Goal: Use online tool/utility: Utilize a website feature to perform a specific function

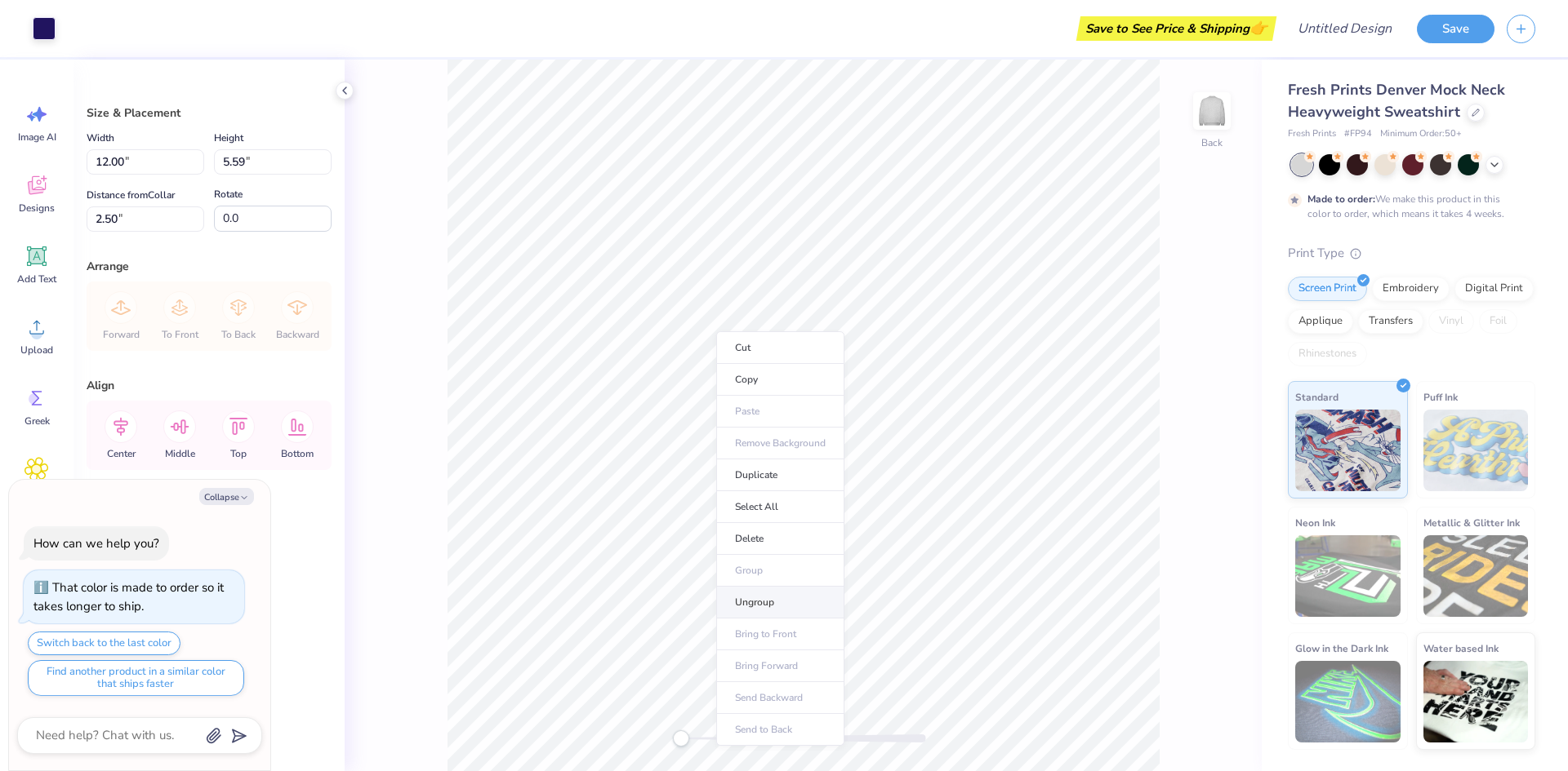
click at [763, 599] on li "Ungroup" at bounding box center [780, 603] width 128 height 32
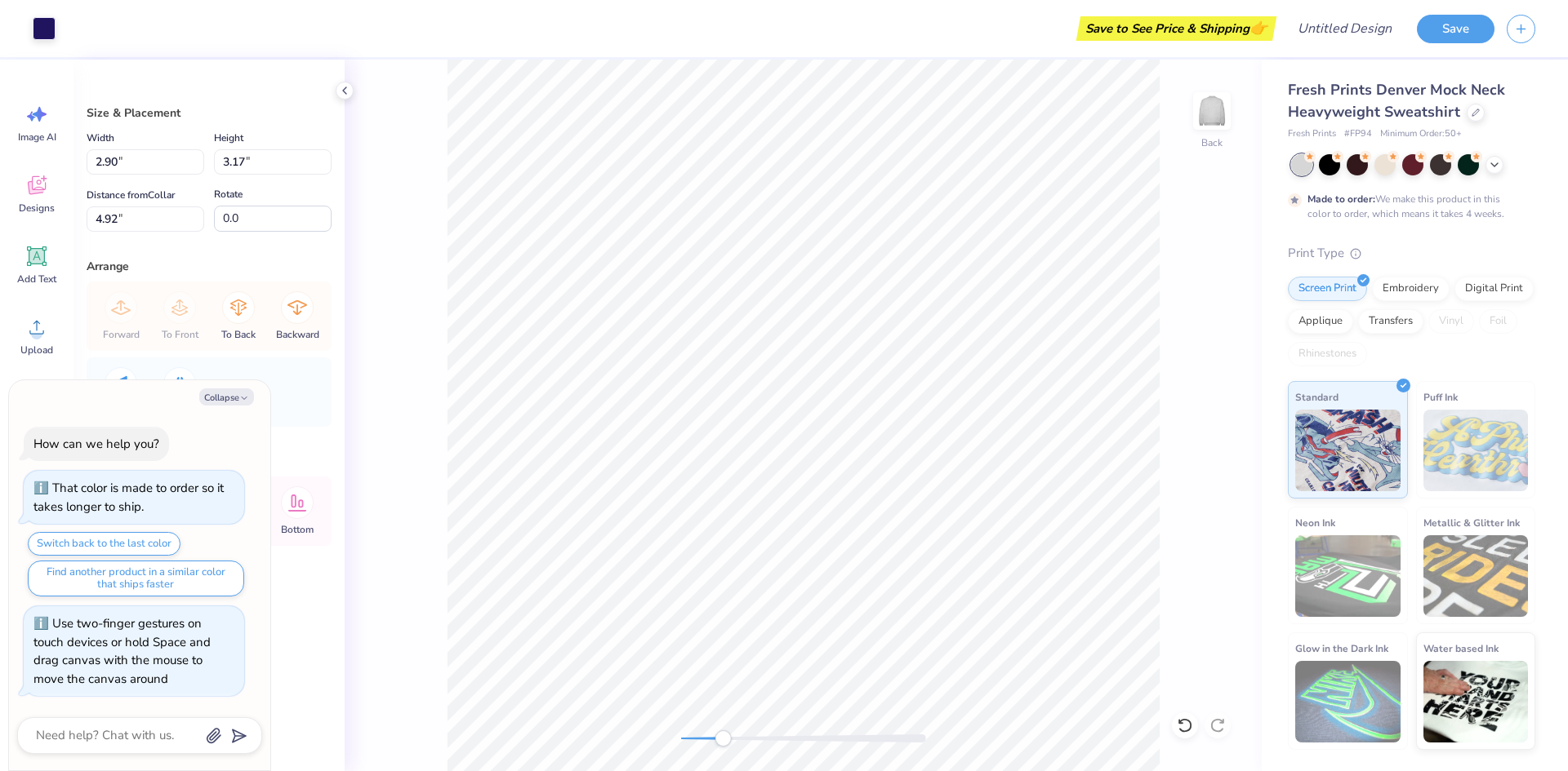
drag, startPoint x: 686, startPoint y: 743, endPoint x: 722, endPoint y: 743, distance: 36.0
click at [722, 743] on div "Accessibility label" at bounding box center [722, 739] width 17 height 17
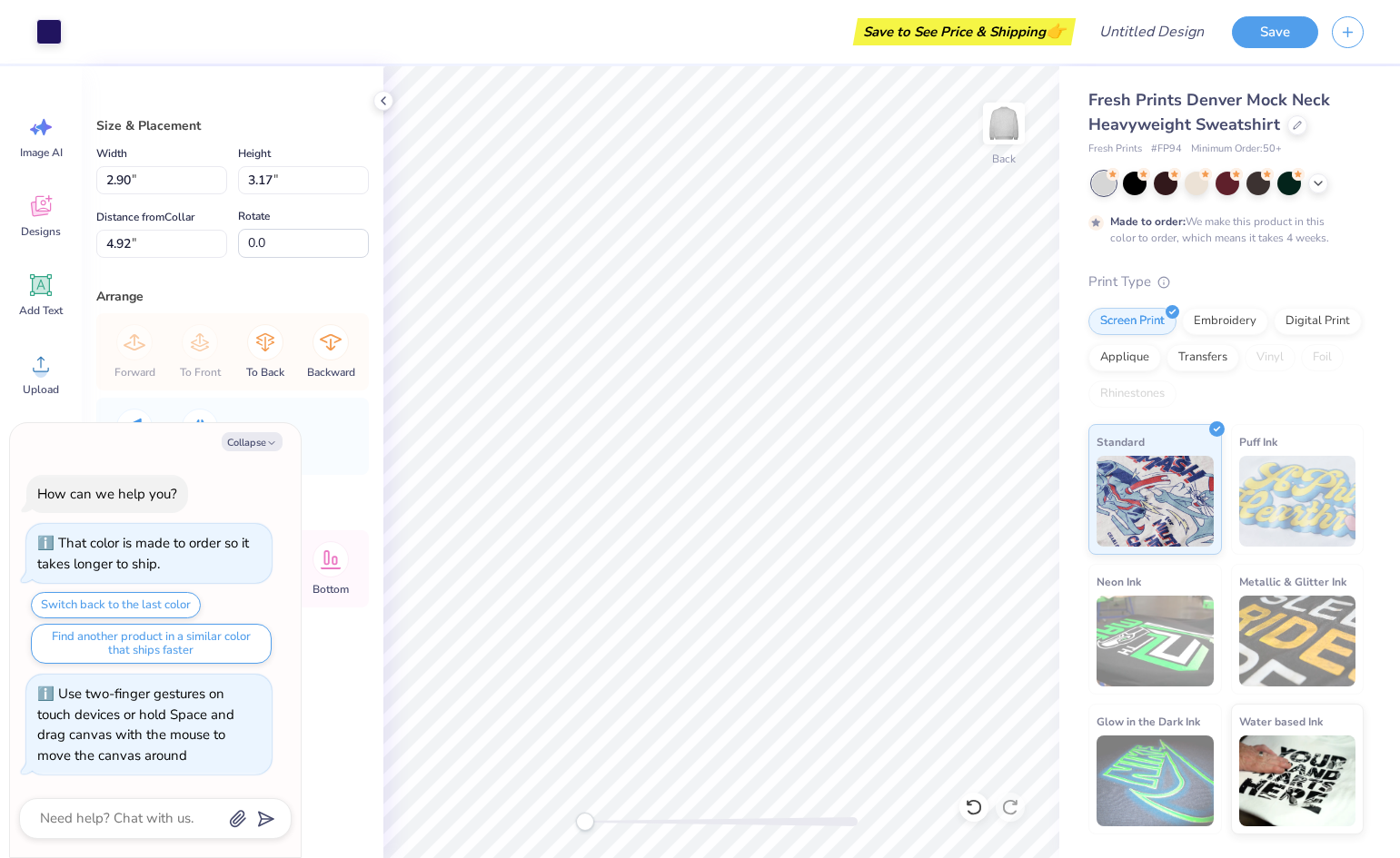
type textarea "x"
type input "12.81"
type input "14.02"
type textarea "x"
type input "5.24"
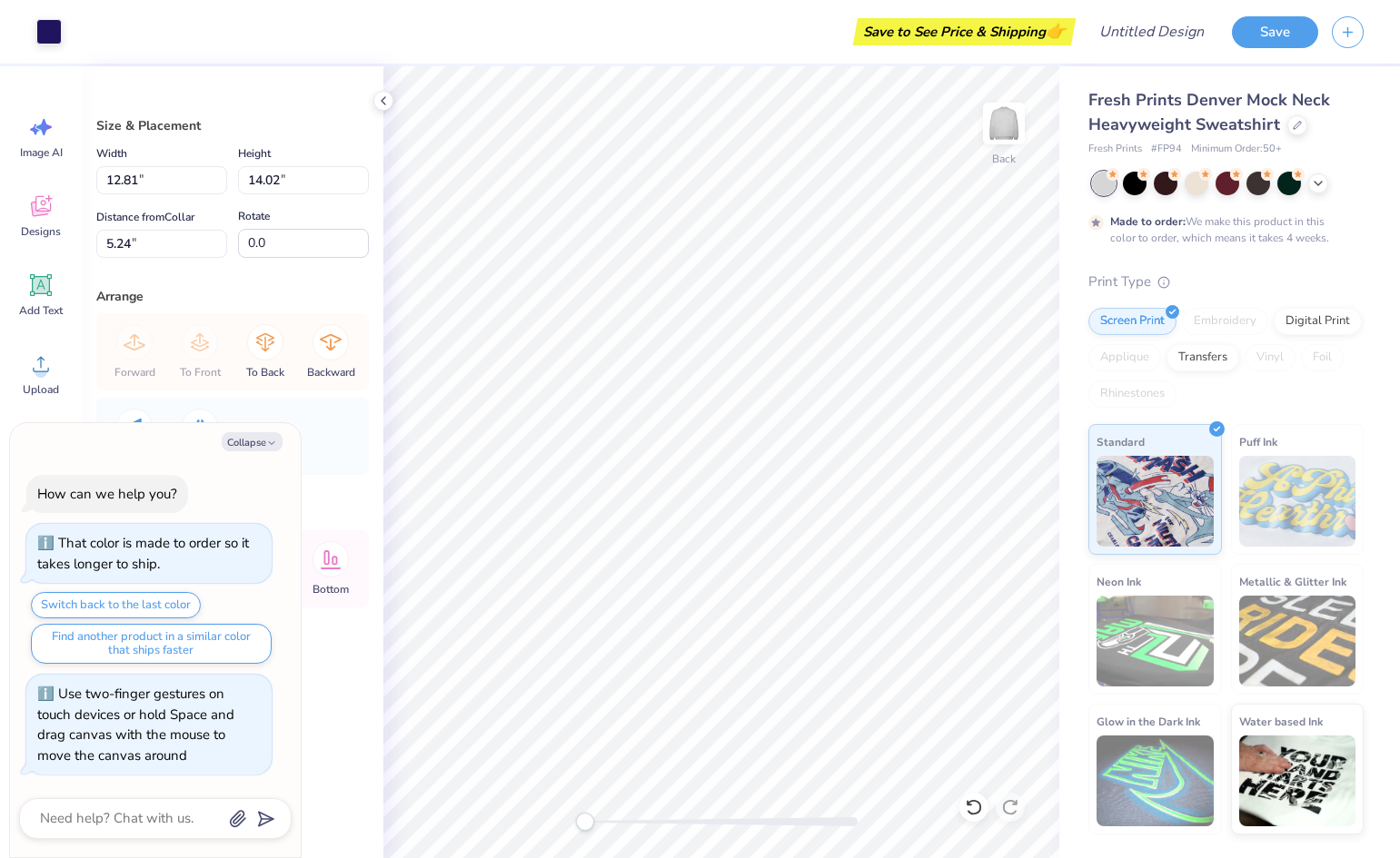
type textarea "x"
type input "1.18"
type input "1.37"
type input "5.91"
type textarea "x"
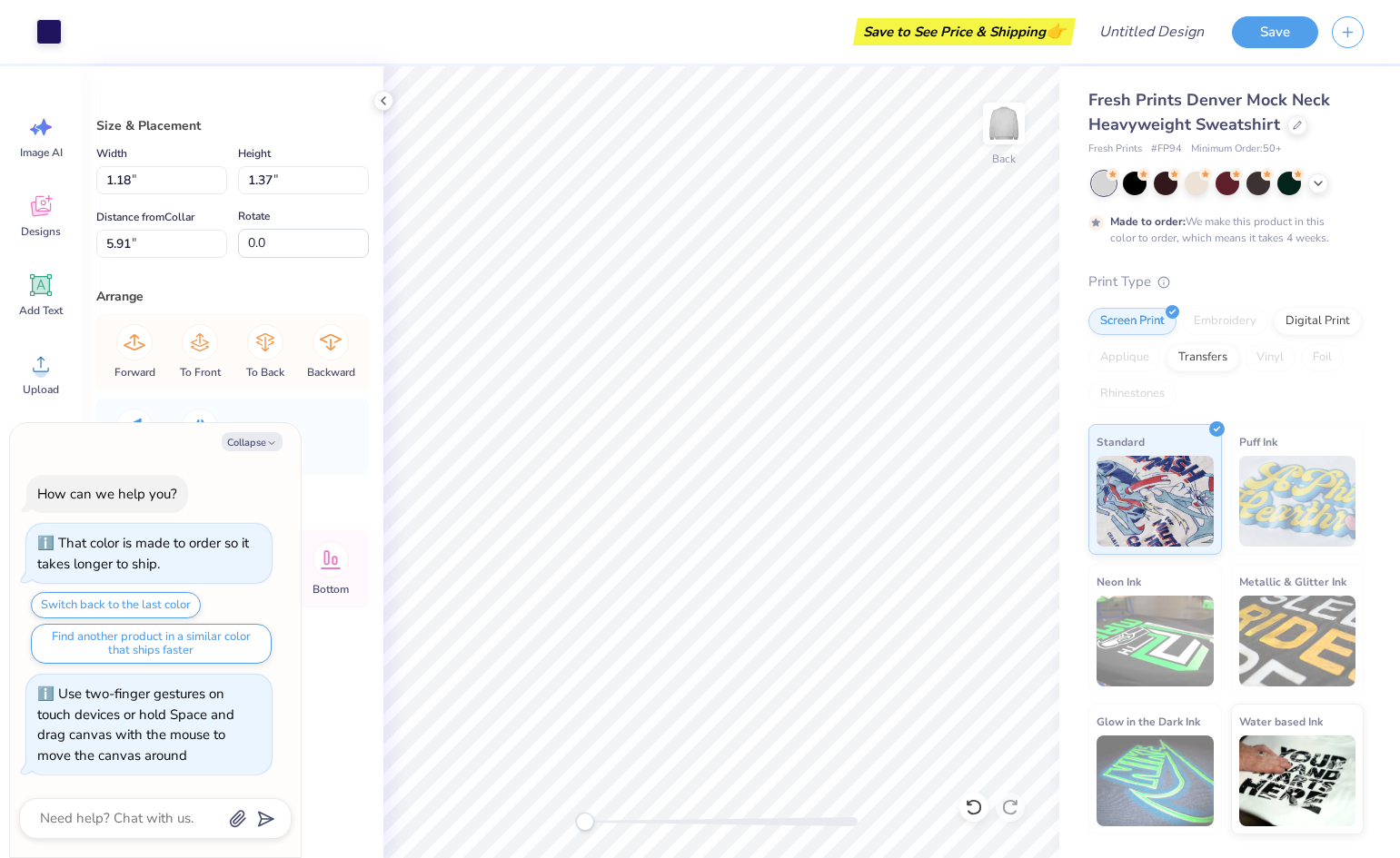
type input "12.81"
type input "14.02"
type input "5.24"
type textarea "x"
type input "13.45"
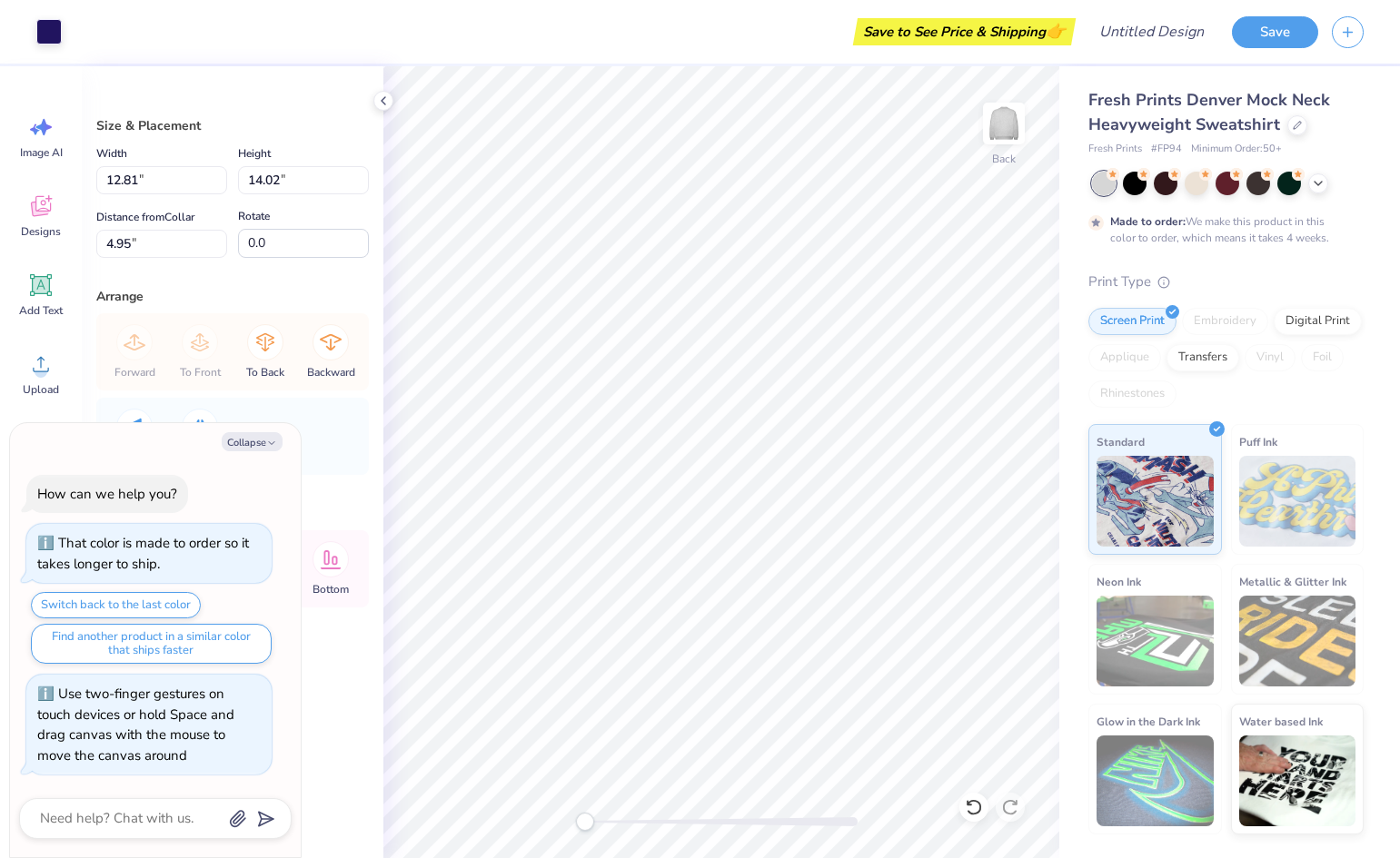
type input "14.72"
type input "4.25"
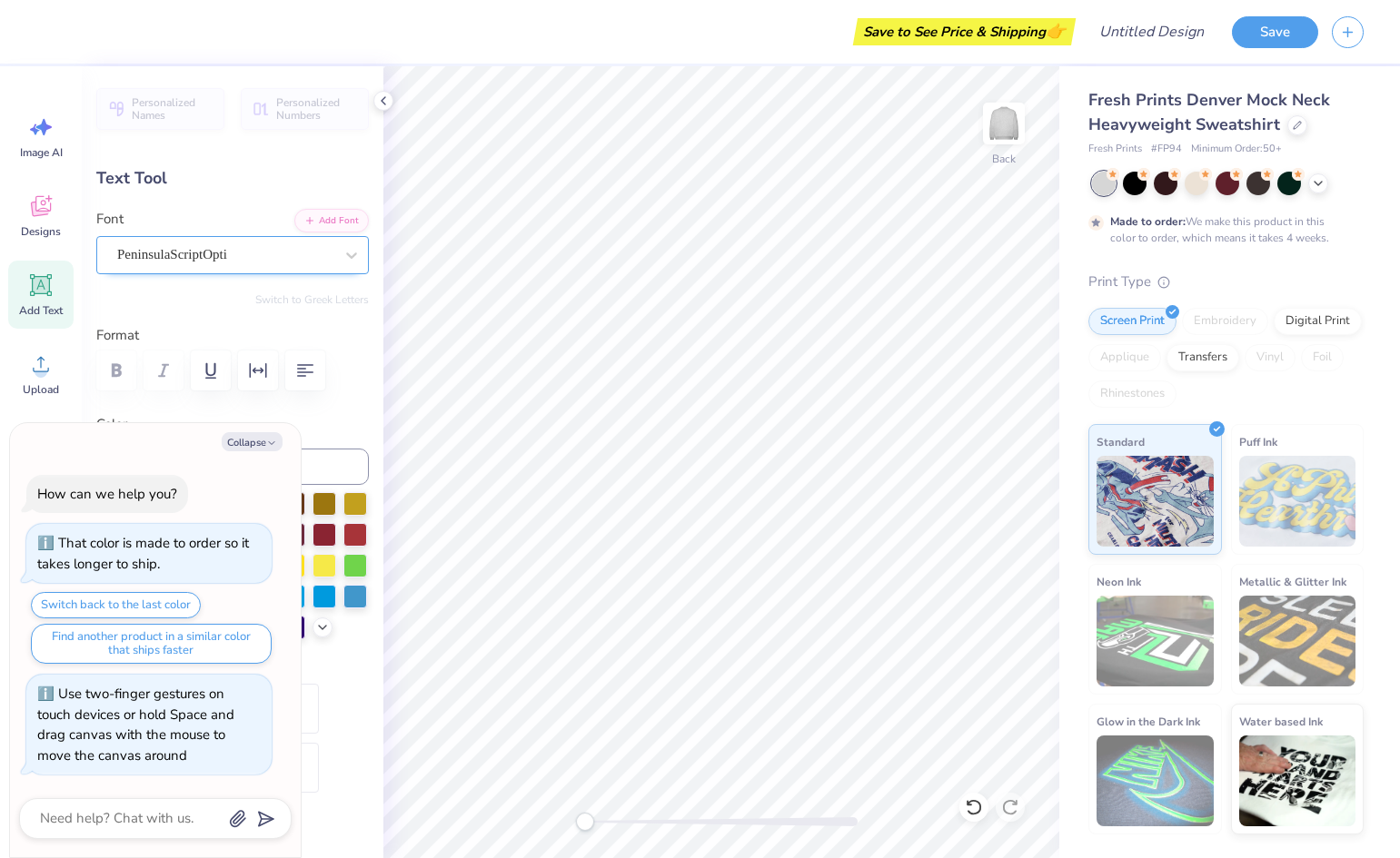
click at [139, 259] on div "PeninsulaScriptOpti" at bounding box center [224, 254] width 219 height 28
type textarea "x"
type input "0.0"
type textarea "x"
type input "-8.7"
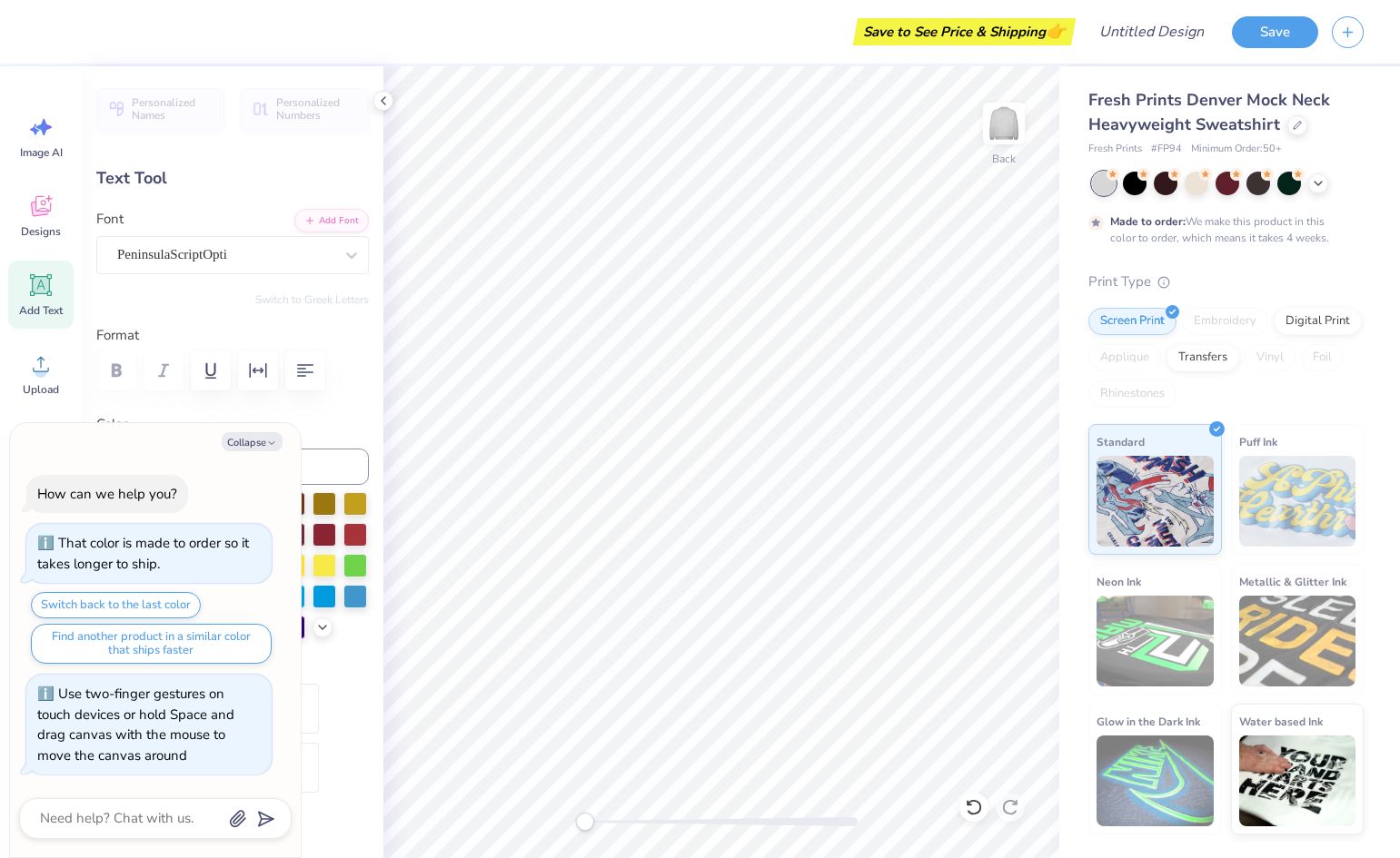
type textarea "x"
type input "0.0"
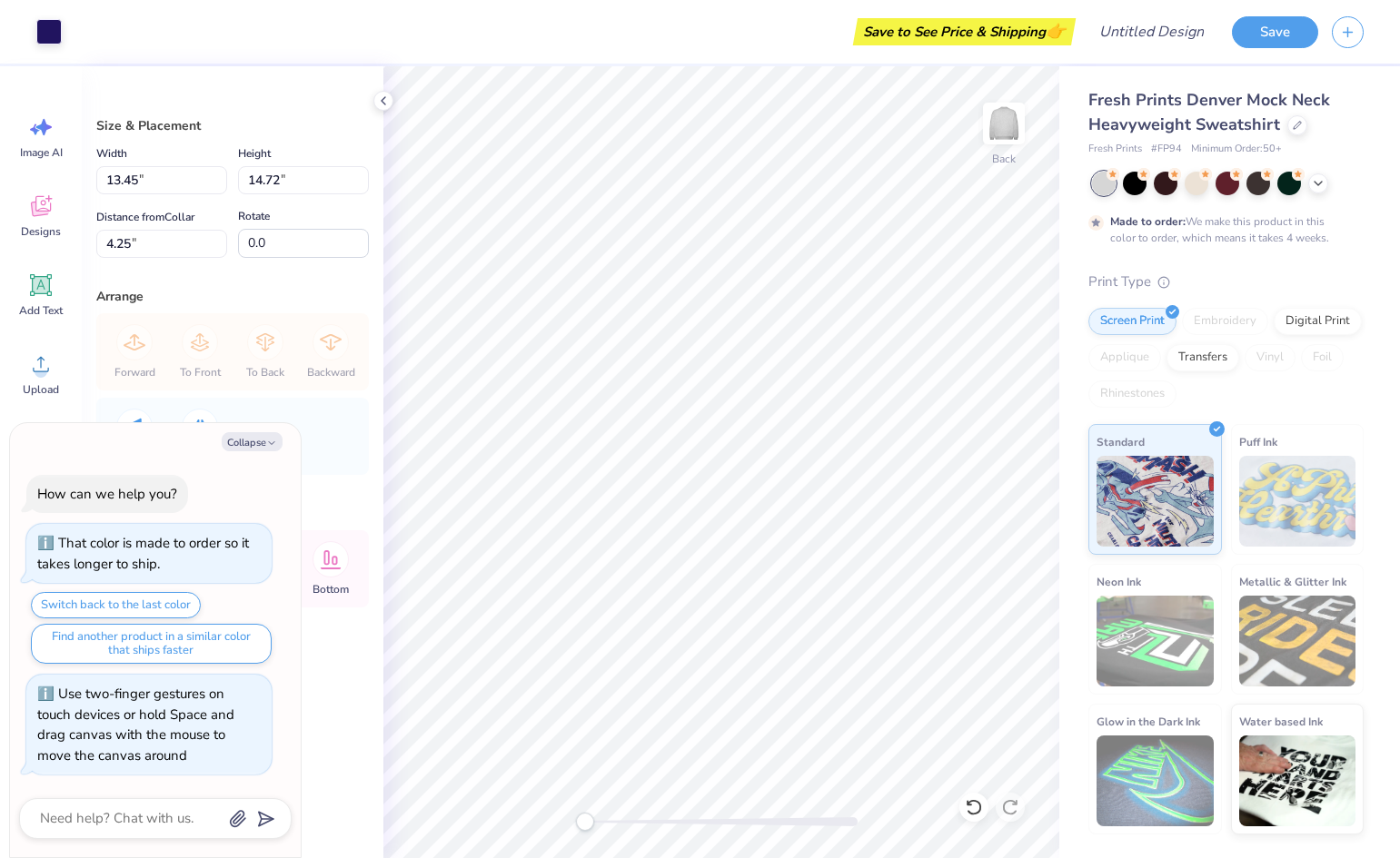
type textarea "x"
type input "1.04"
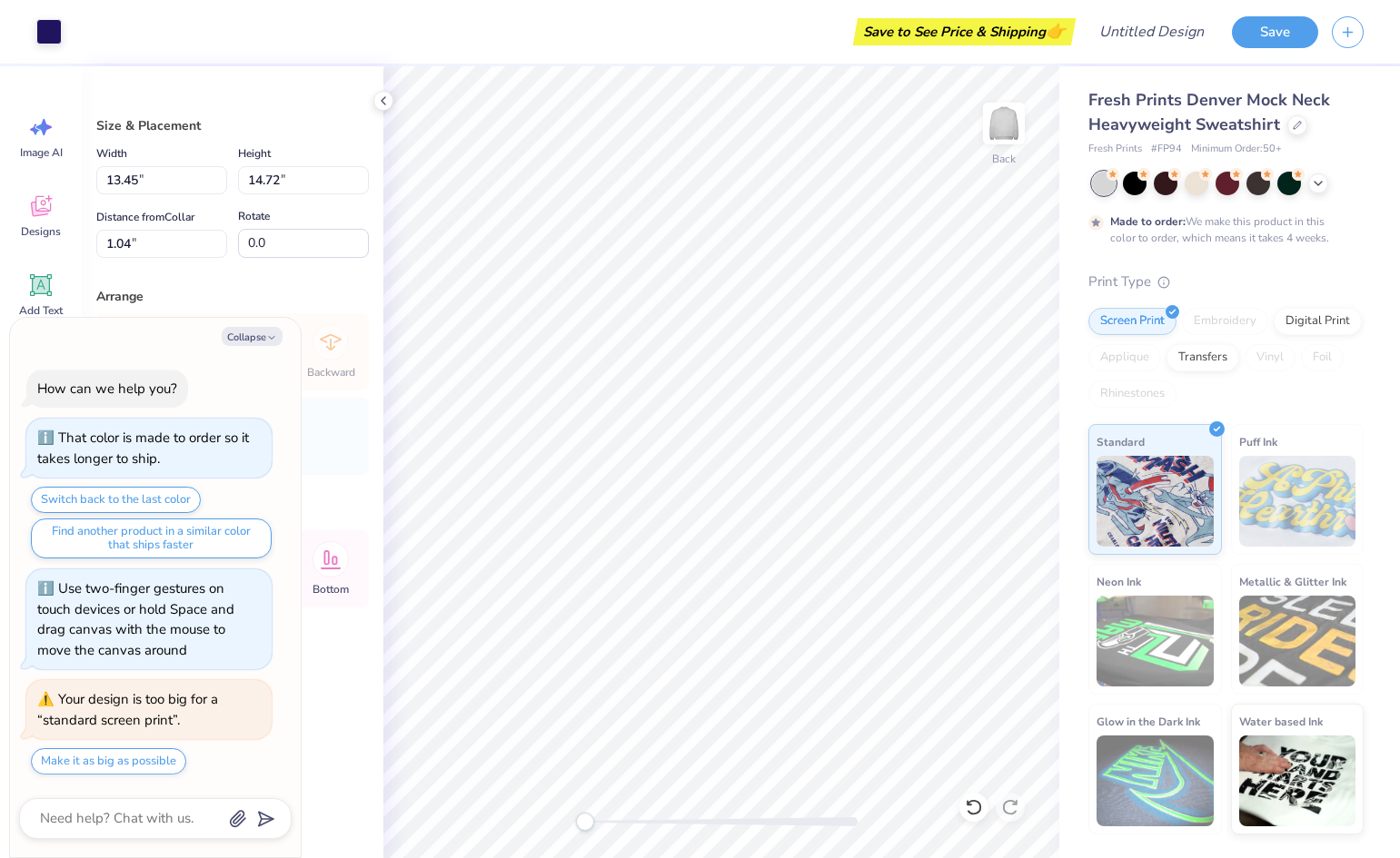
type textarea "x"
type input "14.29"
type input "15.64"
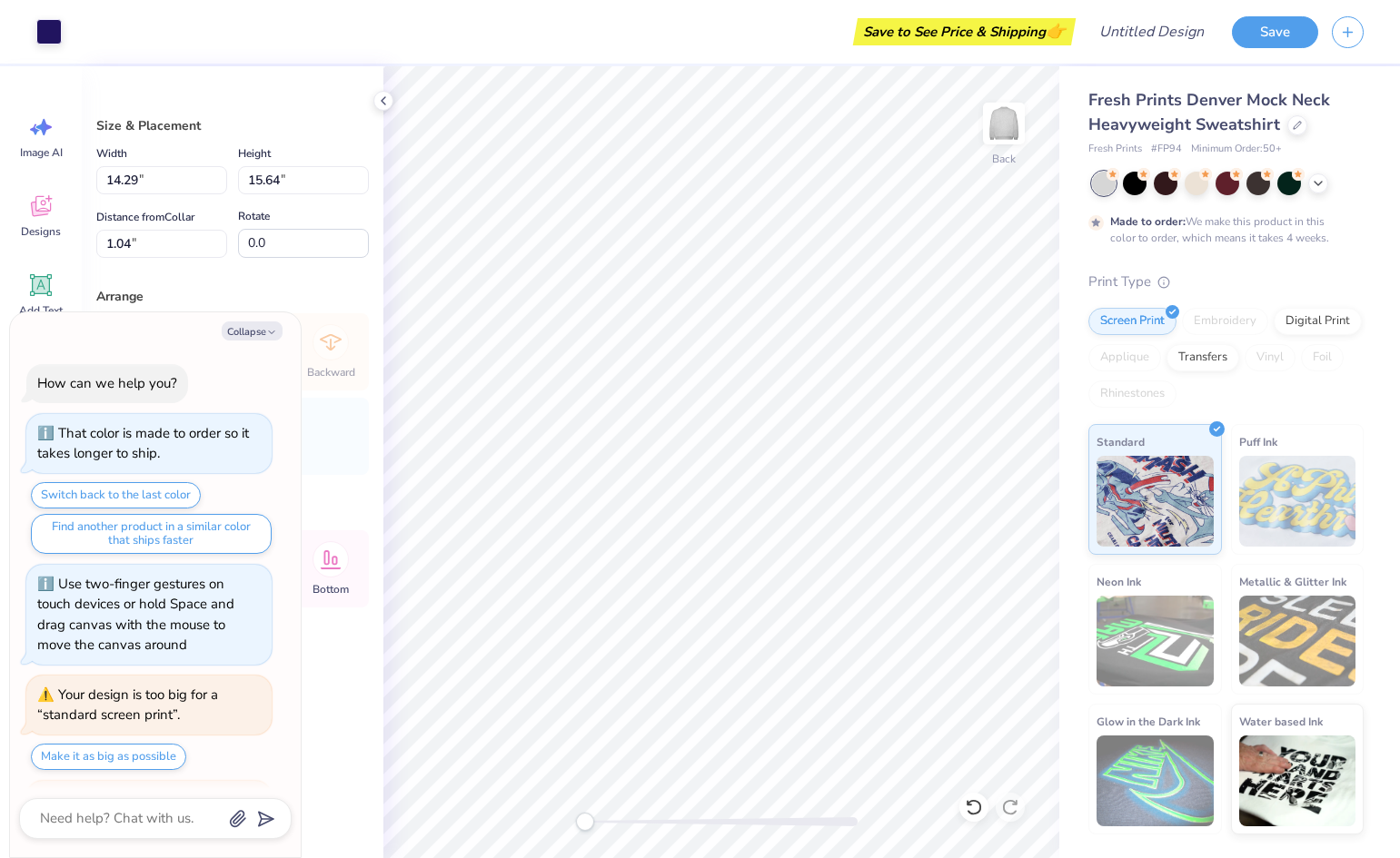
scroll to position [100, 0]
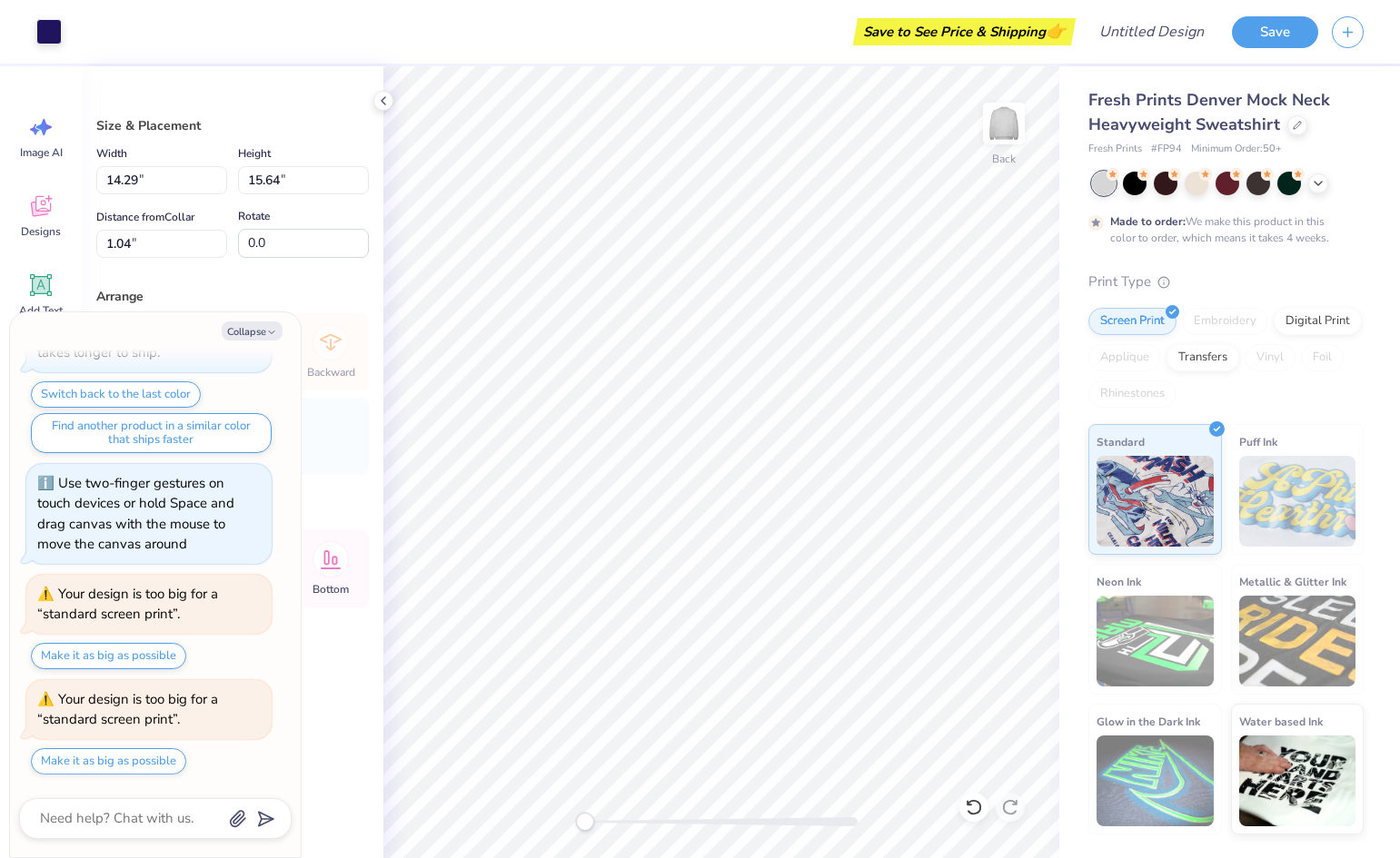
type textarea "x"
type input "14.93"
type input "16.34"
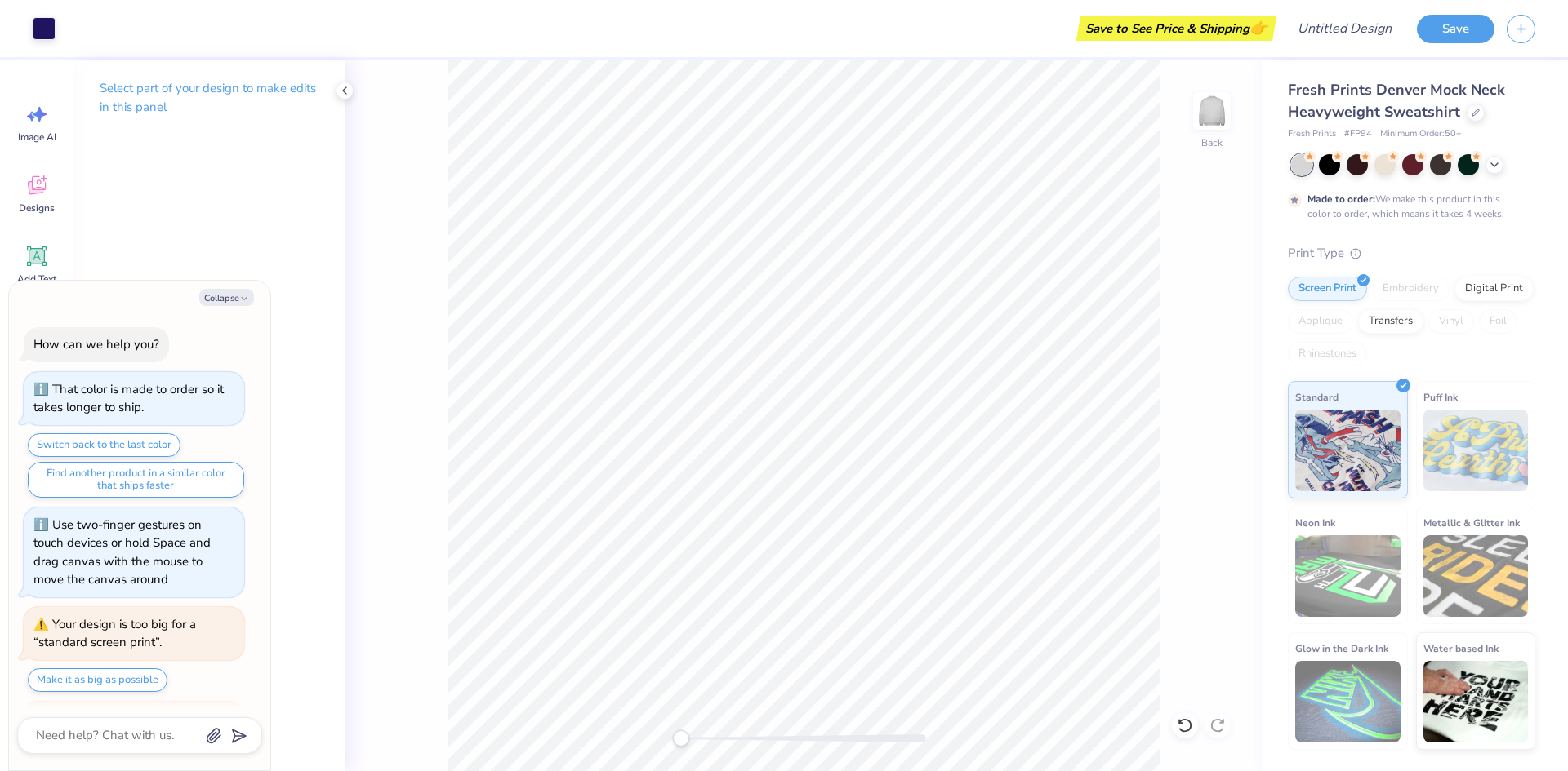
scroll to position [185, 0]
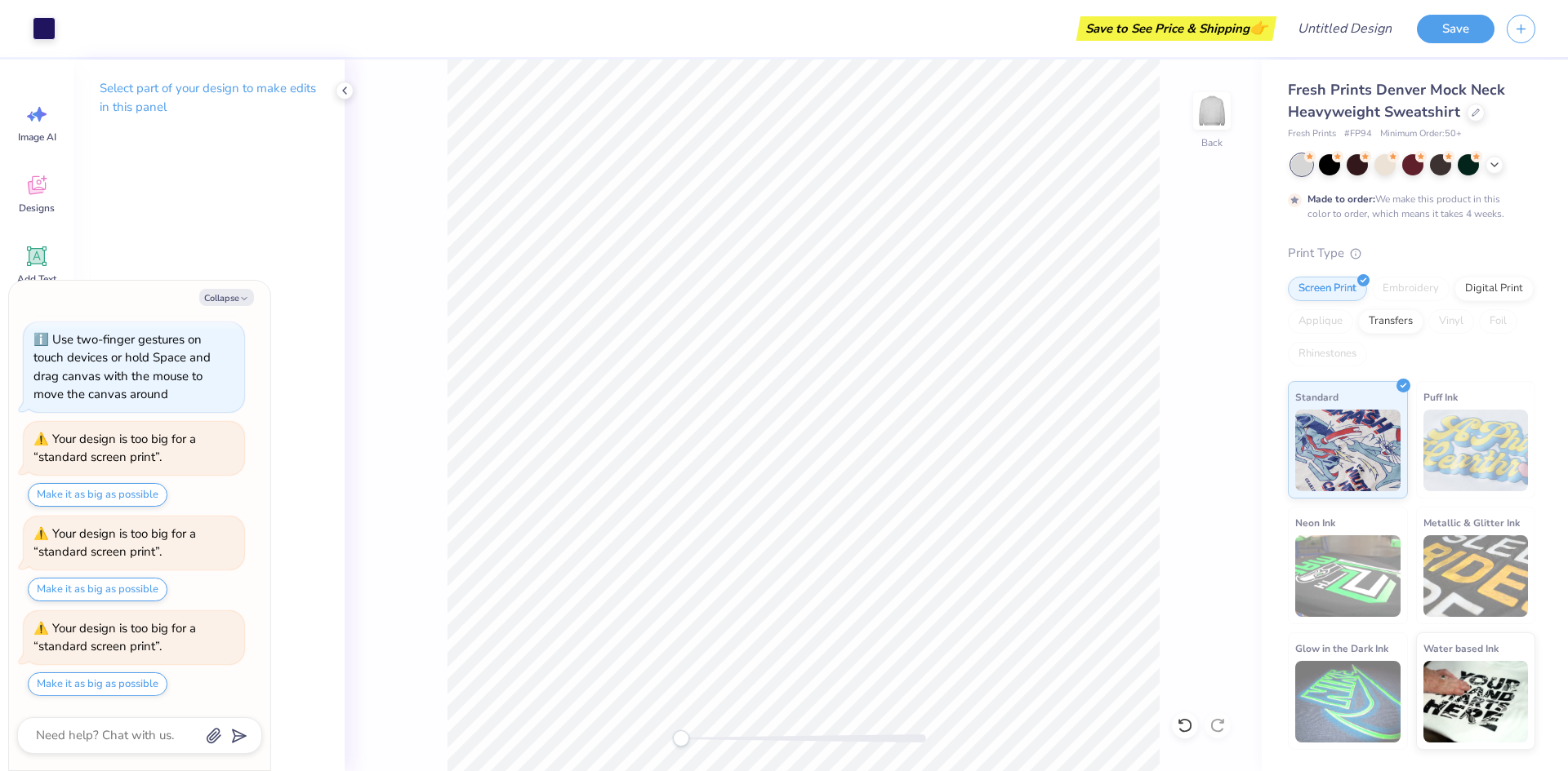
click at [348, 93] on icon at bounding box center [344, 90] width 13 height 13
click at [1064, 357] on div "Back" at bounding box center [667, 415] width 1188 height 711
click at [447, 743] on div "Back" at bounding box center [667, 415] width 1188 height 711
click at [561, 749] on div "Back" at bounding box center [667, 415] width 1188 height 711
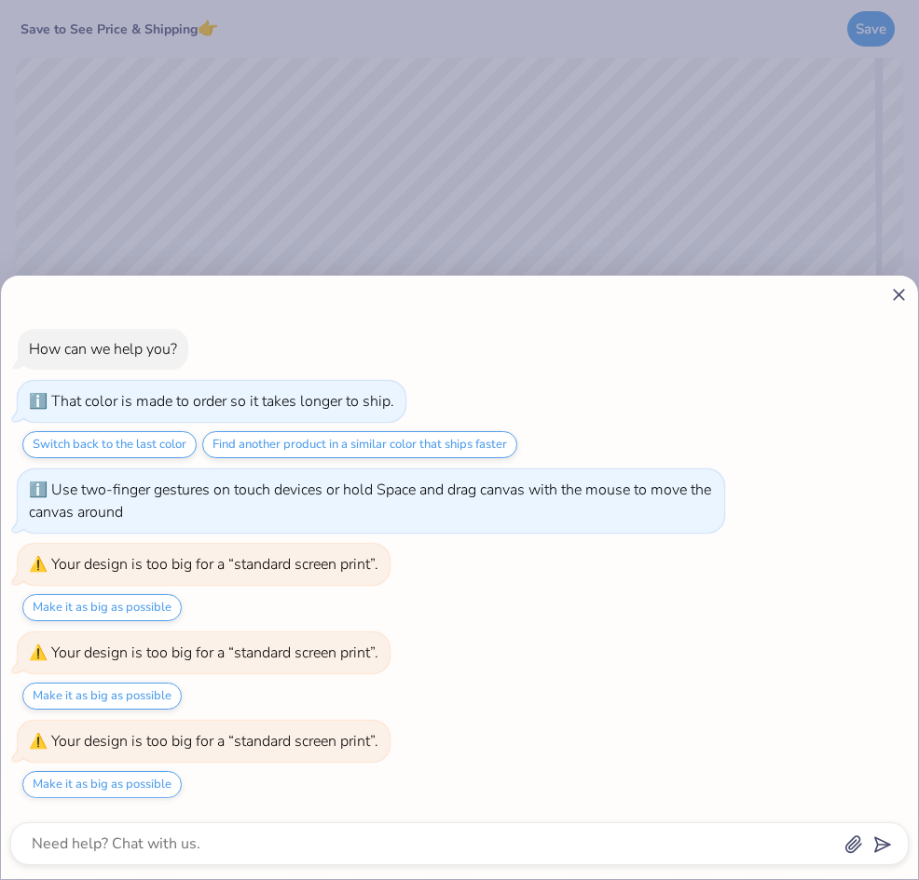
click at [896, 293] on line at bounding box center [898, 295] width 10 height 10
type textarea "x"
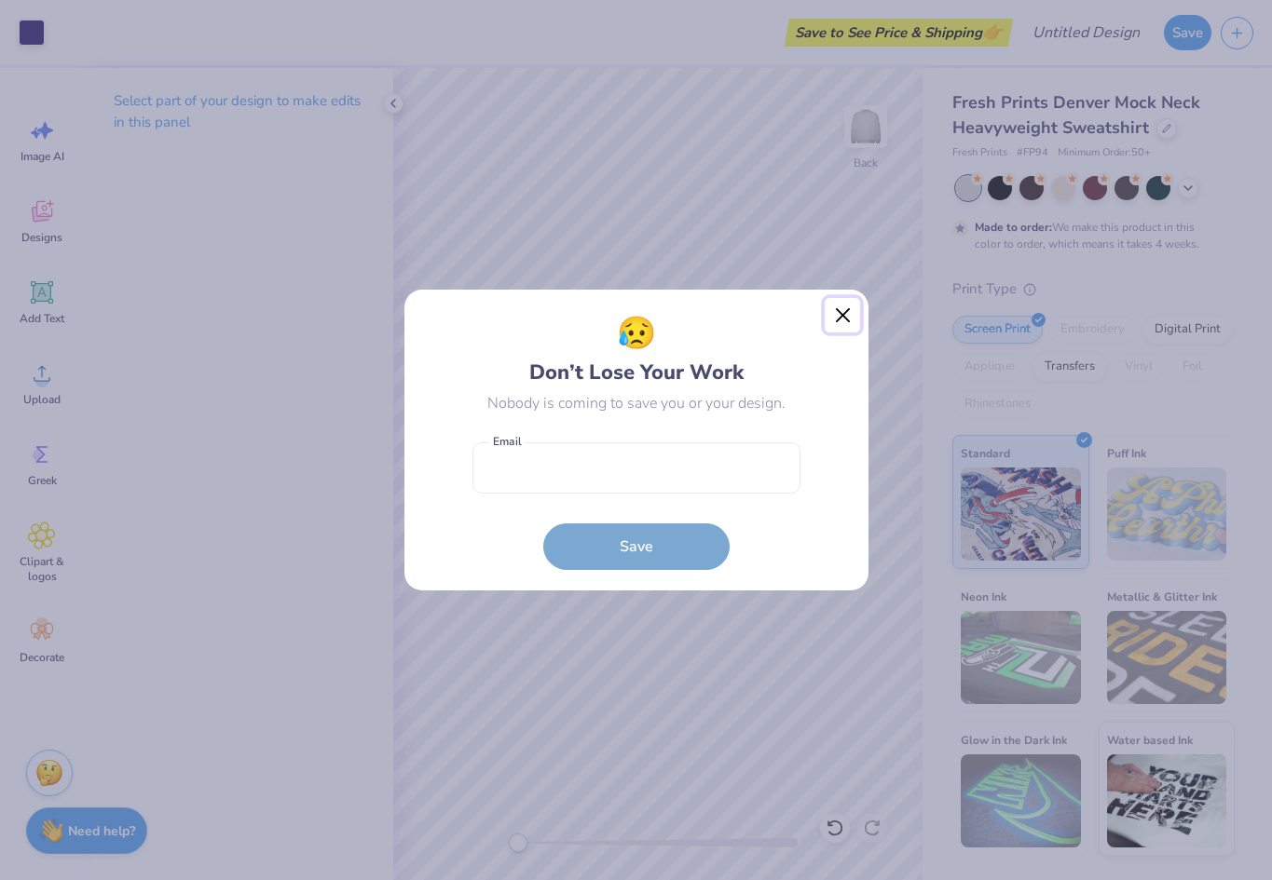
click at [847, 317] on button "Close" at bounding box center [841, 315] width 35 height 35
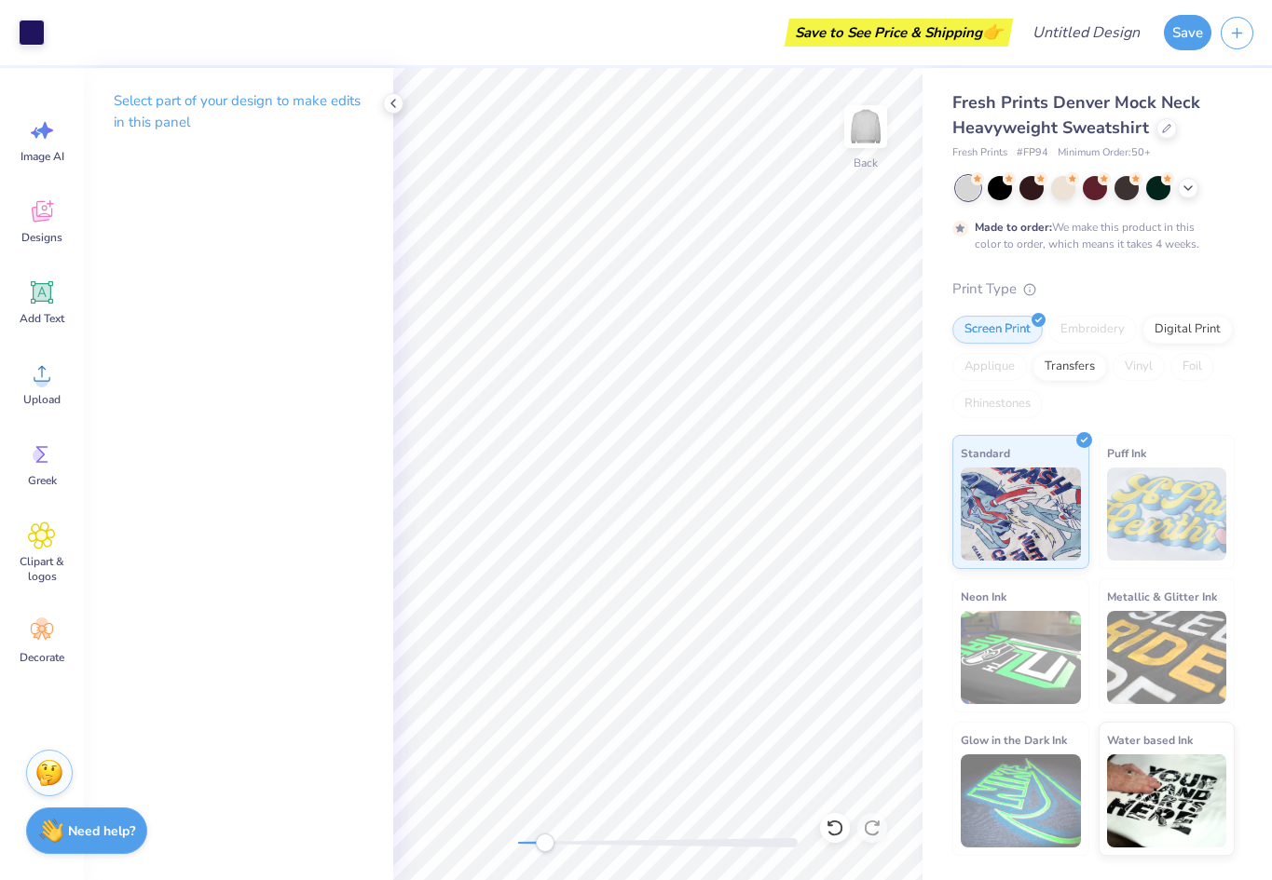
drag, startPoint x: 527, startPoint y: 838, endPoint x: 545, endPoint y: 838, distance: 17.7
click at [545, 838] on div at bounding box center [657, 842] width 279 height 9
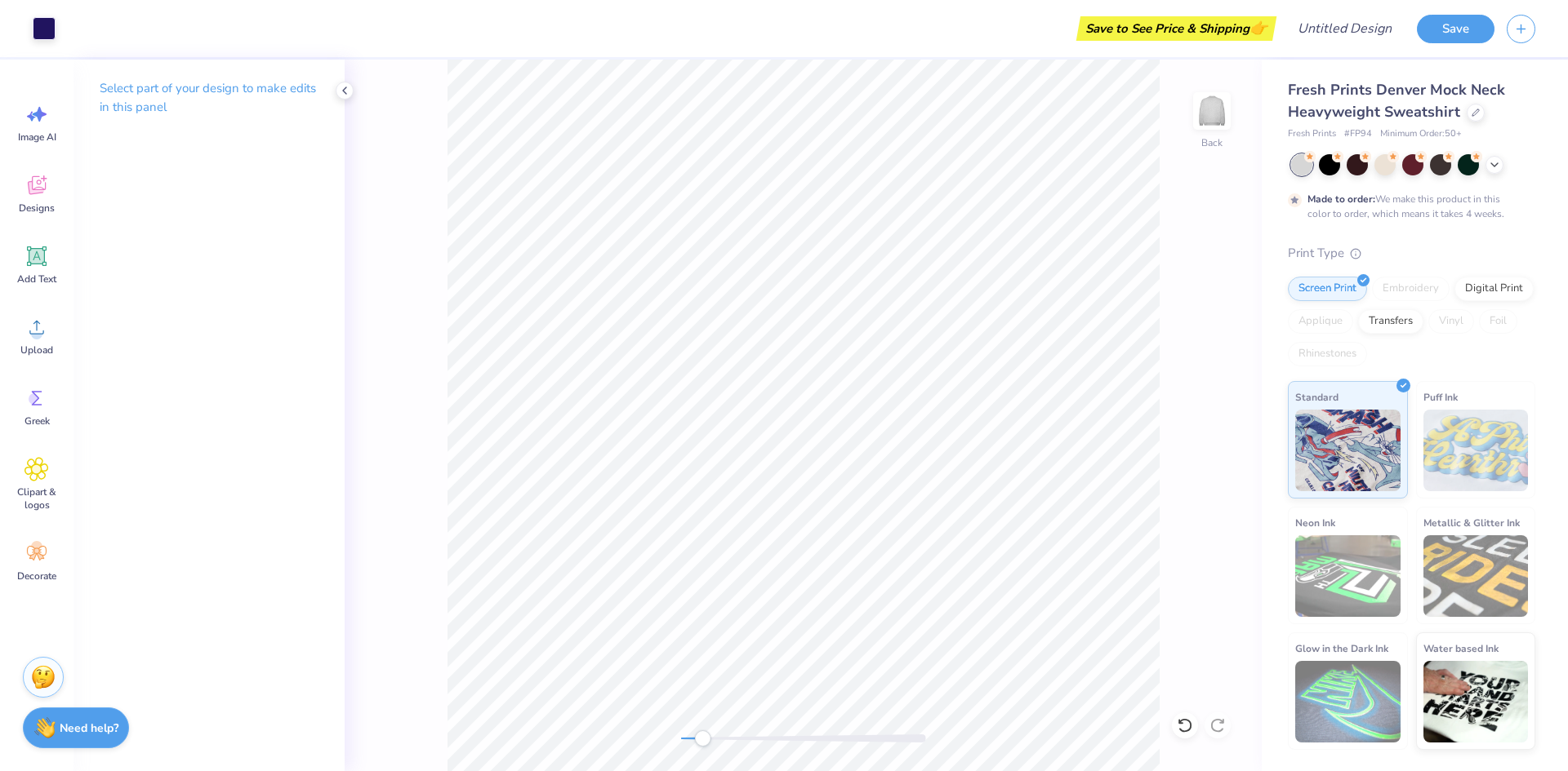
drag, startPoint x: 689, startPoint y: 741, endPoint x: 704, endPoint y: 742, distance: 15.0
click at [704, 742] on div at bounding box center [803, 738] width 245 height 8
drag, startPoint x: 706, startPoint y: 744, endPoint x: 695, endPoint y: 743, distance: 11.0
click at [695, 743] on div "Accessibility label" at bounding box center [694, 739] width 17 height 17
click at [1225, 312] on div "Back" at bounding box center [803, 415] width 917 height 711
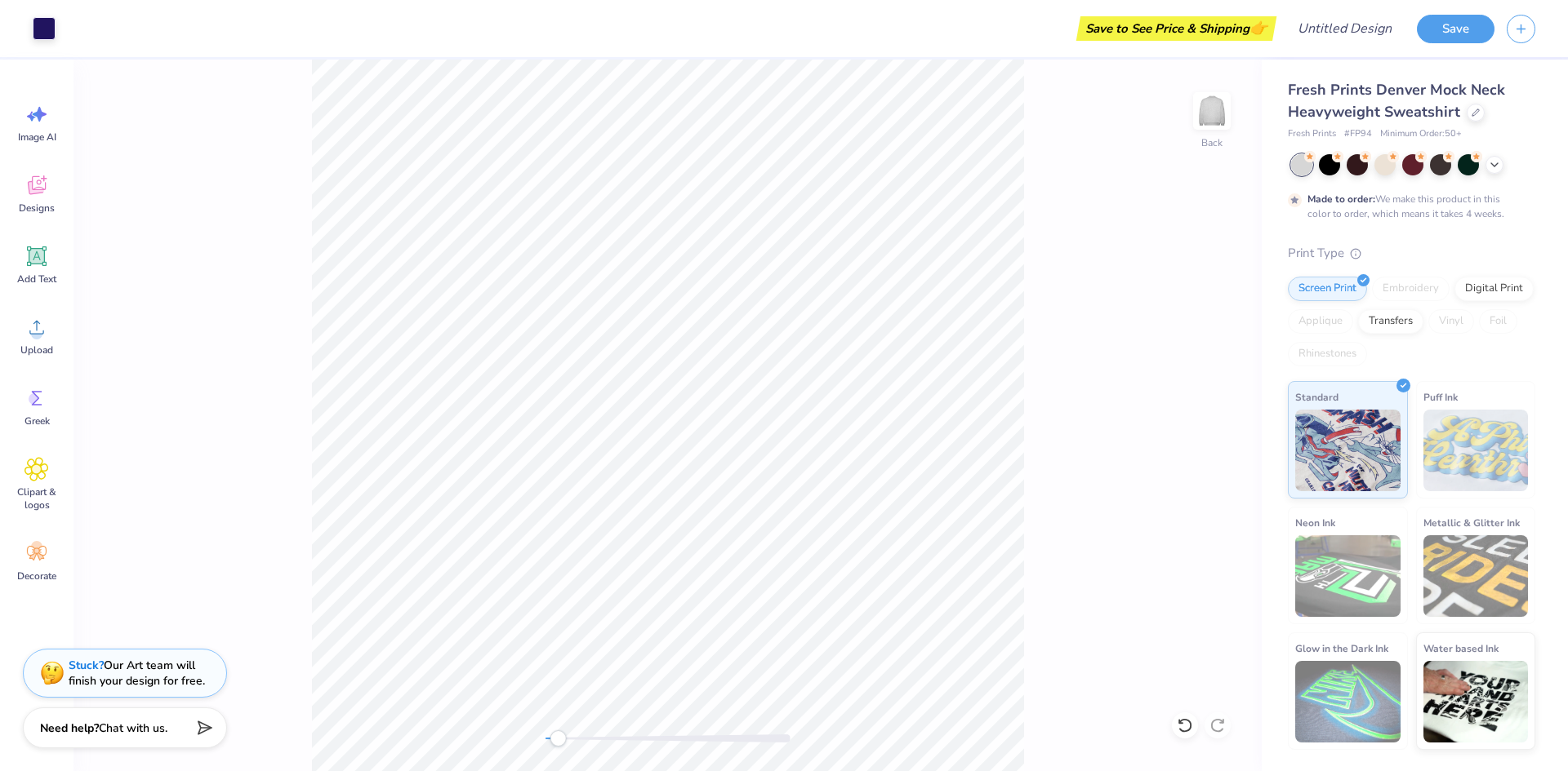
click at [557, 736] on div at bounding box center [667, 738] width 245 height 8
